Goal: Task Accomplishment & Management: Complete application form

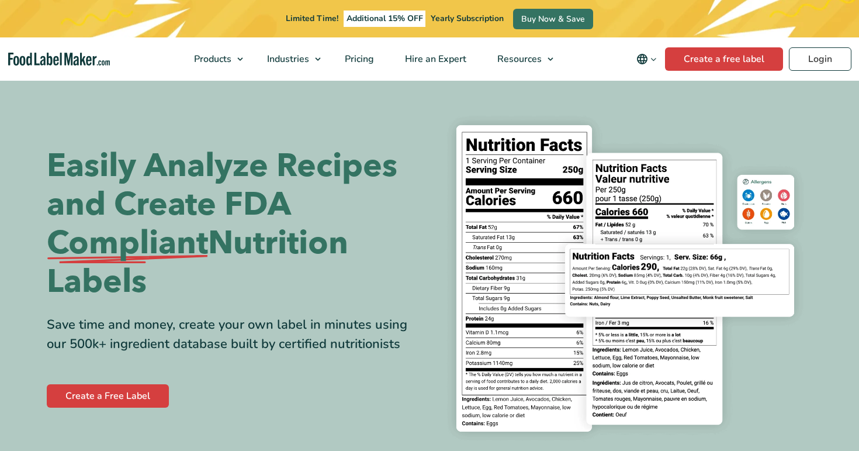
click at [725, 58] on link "Create a free label" at bounding box center [724, 58] width 118 height 23
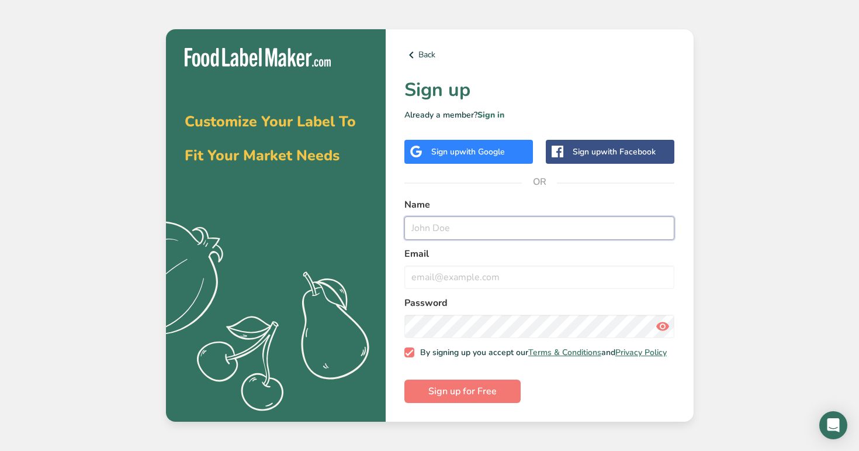
click at [461, 226] on input "text" at bounding box center [540, 227] width 271 height 23
type input "signup1@t.co"
click at [467, 269] on input "email" at bounding box center [540, 276] width 271 height 23
paste input "signup1@t.co"
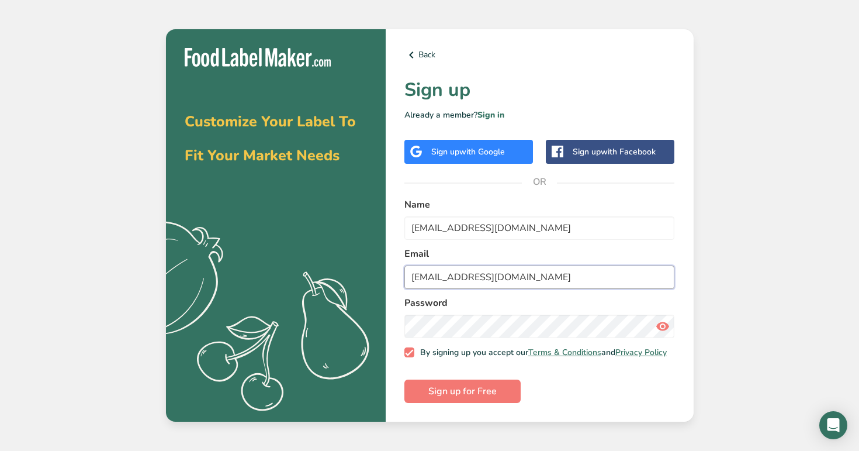
type input "signup1@t.co"
click at [477, 397] on span "Sign up for Free" at bounding box center [463, 391] width 68 height 14
click at [477, 397] on form "Name signup1@t.co Email signup1@t.co Password By signing up you accept our Term…" at bounding box center [540, 301] width 271 height 206
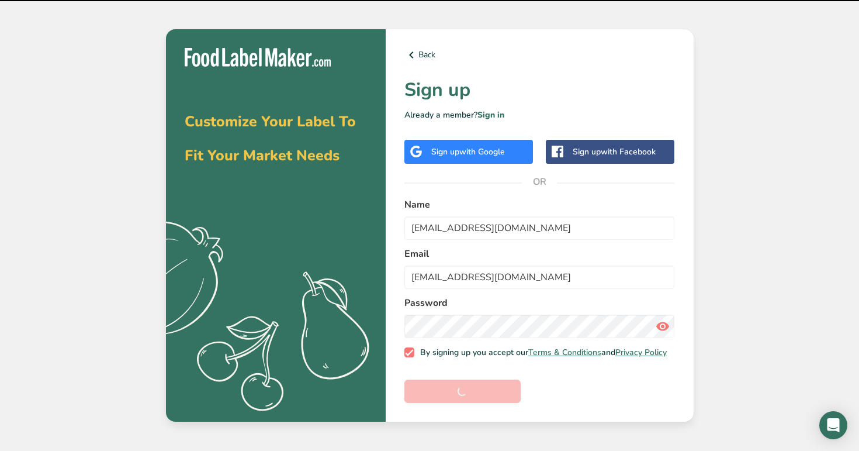
click at [477, 397] on form "Name signup1@t.co Email signup1@t.co Password By signing up you accept our Term…" at bounding box center [540, 301] width 271 height 206
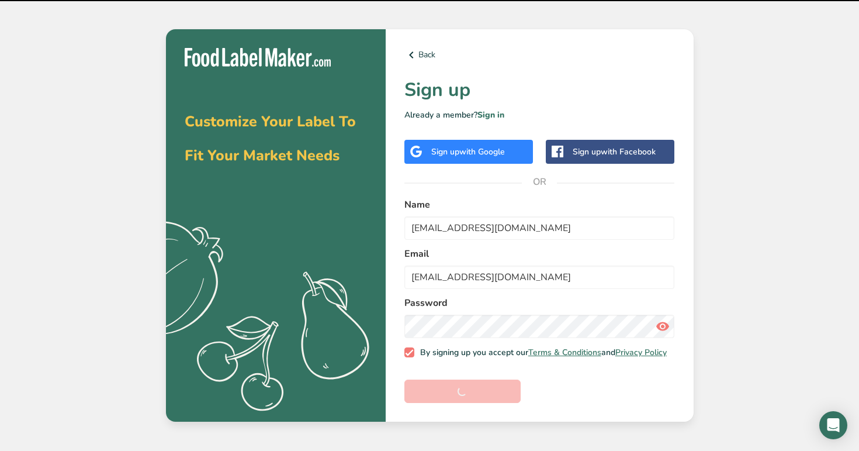
click at [477, 397] on form "Name signup1@t.co Email signup1@t.co Password By signing up you accept our Term…" at bounding box center [540, 301] width 271 height 206
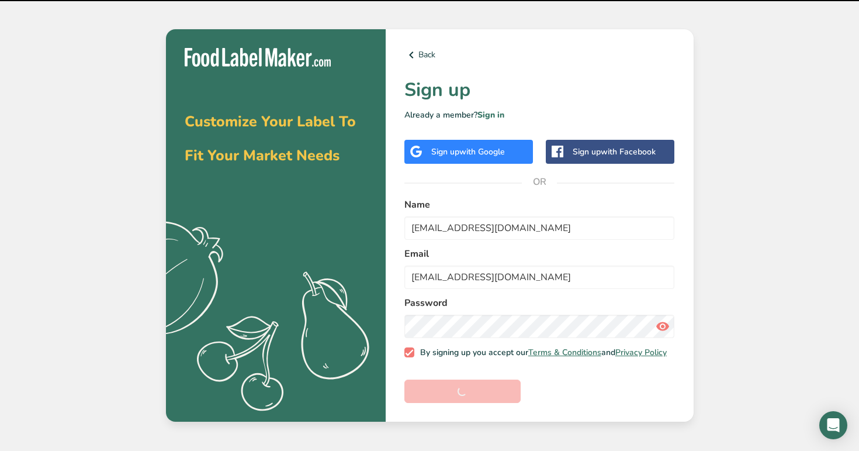
click at [477, 397] on form "Name signup1@t.co Email signup1@t.co Password By signing up you accept our Term…" at bounding box center [540, 301] width 271 height 206
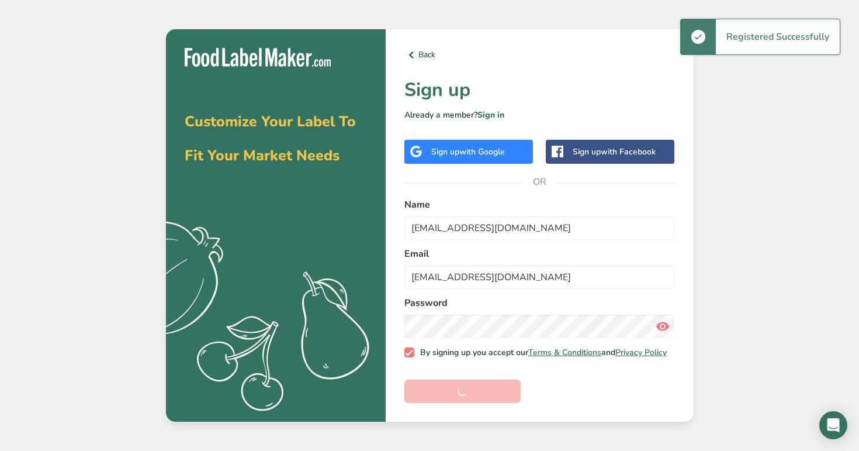
click at [477, 397] on form "Name signup1@t.co Email signup1@t.co Password By signing up you accept our Term…" at bounding box center [540, 301] width 271 height 206
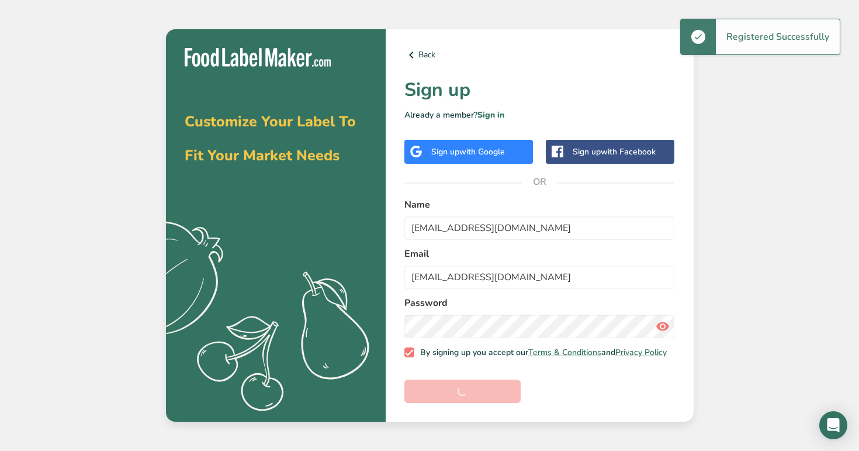
click at [477, 397] on form "Name signup1@t.co Email signup1@t.co Password By signing up you accept our Term…" at bounding box center [540, 301] width 271 height 206
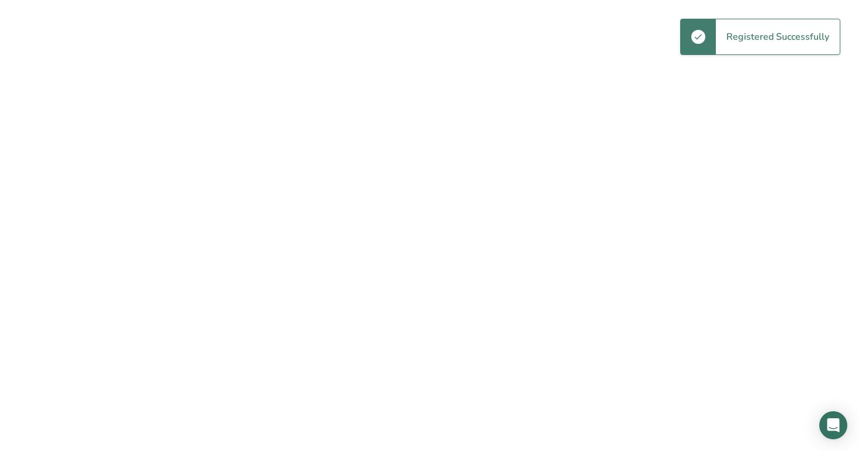
click at [477, 397] on span "Sign up for Free" at bounding box center [463, 391] width 68 height 14
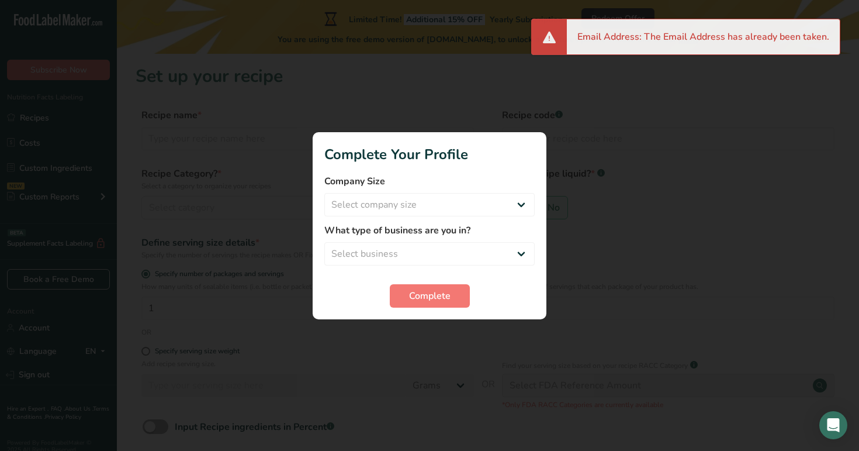
click at [468, 218] on form "Company Size Select company size Fewer than 10 Employees 10 to 50 Employees 51 …" at bounding box center [429, 240] width 210 height 133
click at [468, 217] on form "Company Size Select company size Fewer than 10 Employees 10 to 50 Employees 51 …" at bounding box center [429, 240] width 210 height 133
click at [468, 202] on select "Select company size Fewer than 10 Employees 10 to 50 Employees 51 to 500 Employ…" at bounding box center [429, 204] width 210 height 23
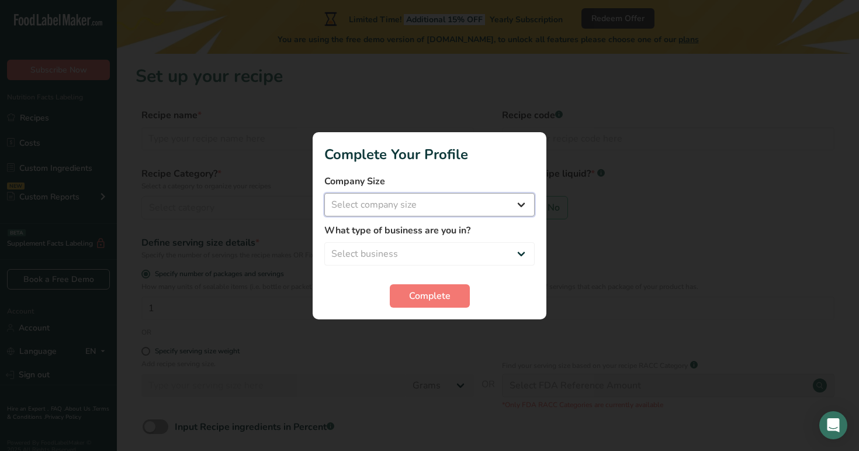
select select "4"
click at [324, 193] on select "Select company size Fewer than 10 Employees 10 to 50 Employees 51 to 500 Employ…" at bounding box center [429, 204] width 210 height 23
click at [424, 251] on select "Select business Packaged Food Manufacturer Restaurant & Cafe Bakery Meal Plans …" at bounding box center [429, 253] width 210 height 23
select select "4"
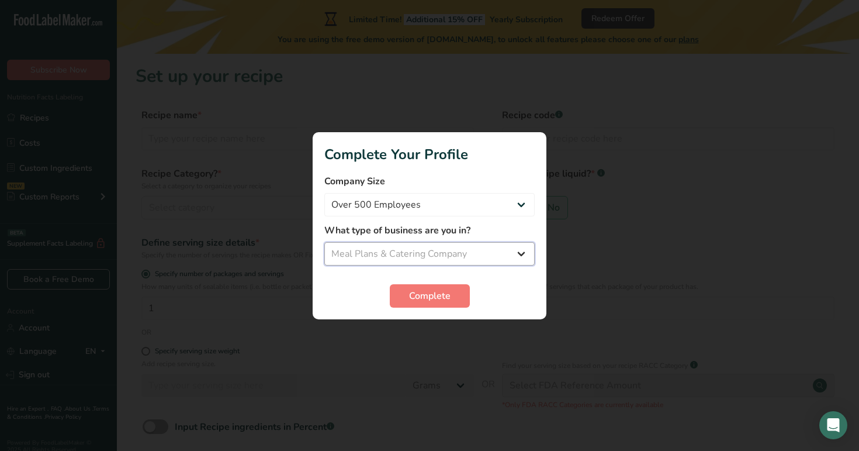
click at [324, 242] on select "Select business Packaged Food Manufacturer Restaurant & Cafe Bakery Meal Plans …" at bounding box center [429, 253] width 210 height 23
click at [399, 292] on button "Complete" at bounding box center [430, 295] width 80 height 23
